Goal: Check status

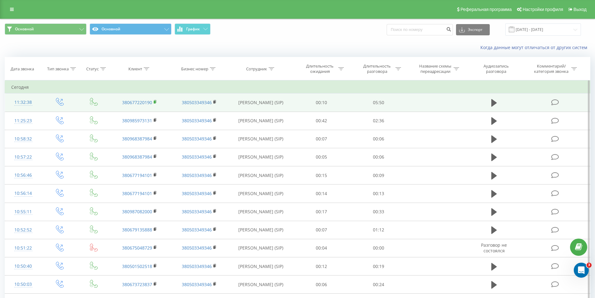
click at [156, 102] on icon at bounding box center [155, 101] width 2 height 3
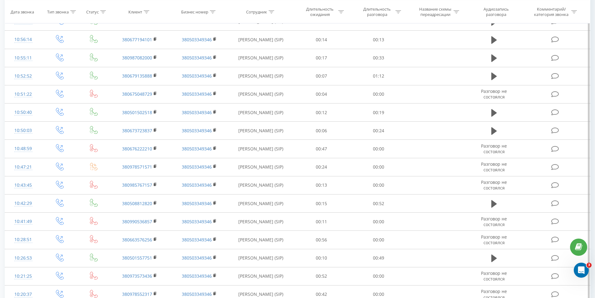
scroll to position [86, 0]
